Goal: Information Seeking & Learning: Learn about a topic

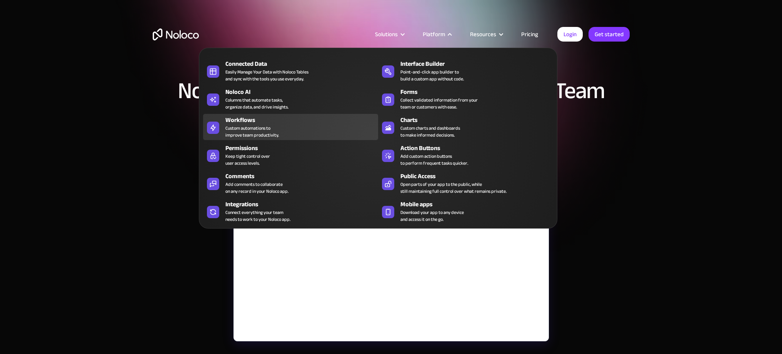
click at [242, 122] on div "Workflows" at bounding box center [303, 119] width 156 height 9
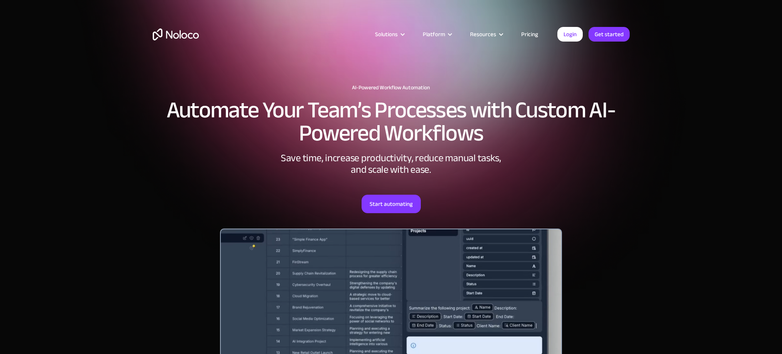
click at [537, 32] on link "Pricing" at bounding box center [530, 34] width 36 height 10
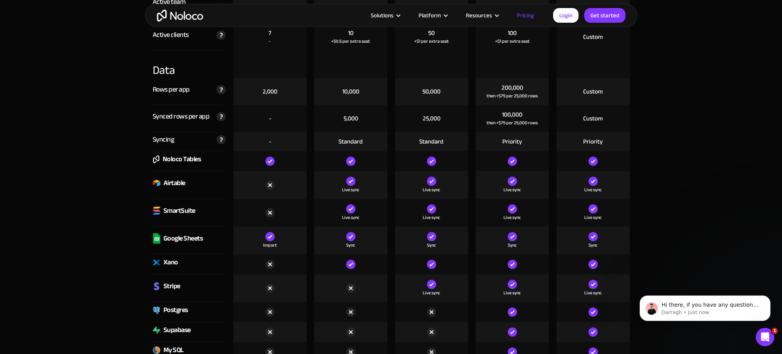
scroll to position [1055, 0]
